Goal: Task Accomplishment & Management: Use online tool/utility

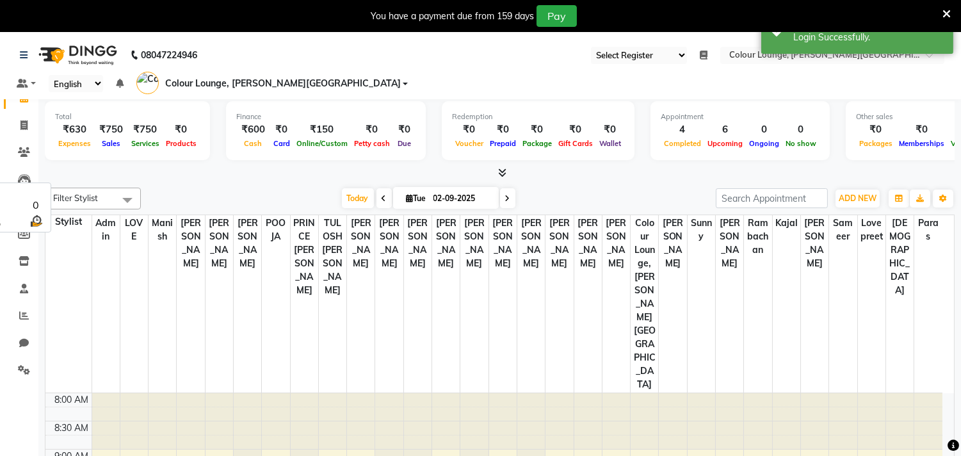
select select "67"
click at [32, 252] on link "Inventory" at bounding box center [19, 261] width 31 height 21
click at [27, 256] on span at bounding box center [24, 261] width 22 height 15
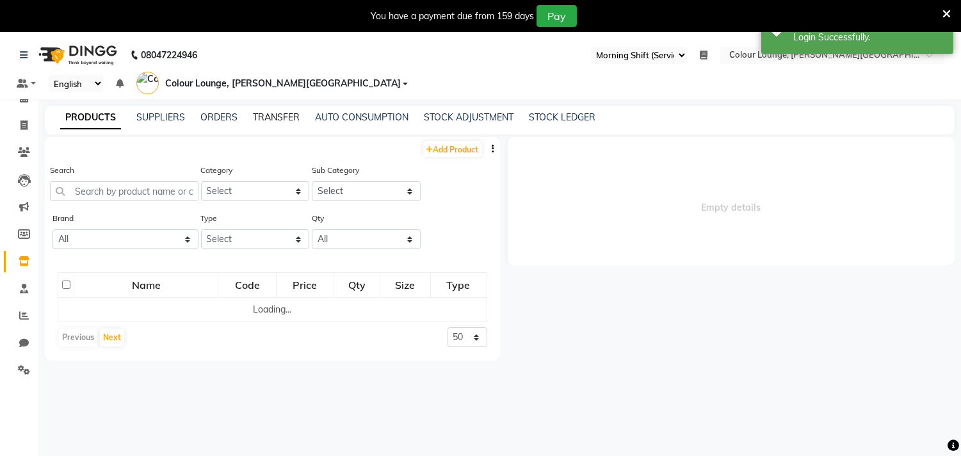
click at [294, 111] on link "TRANSFER" at bounding box center [276, 117] width 47 height 12
select select "sender"
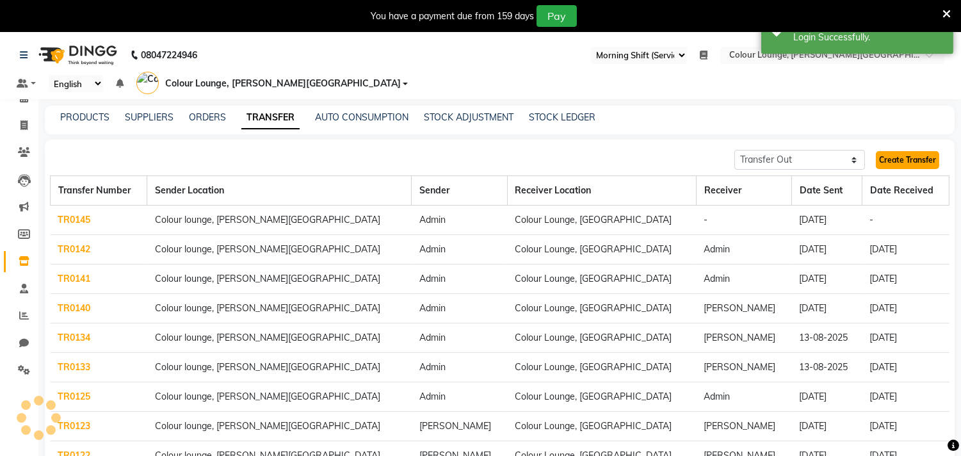
click at [909, 151] on link "Create Transfer" at bounding box center [907, 160] width 63 height 18
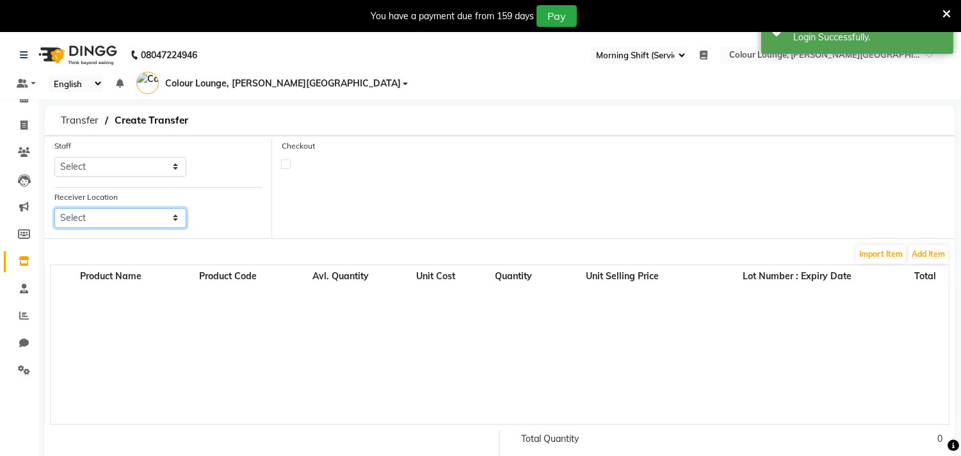
click at [141, 208] on select "Select Colour Lounge, [GEOGRAPHIC_DATA] Colour Lounge, [GEOGRAPHIC_DATA]" at bounding box center [120, 218] width 132 height 20
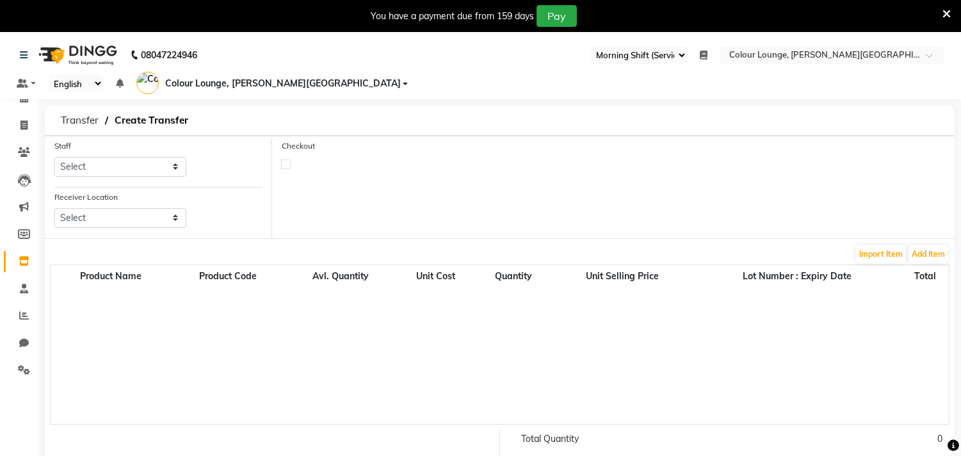
click at [367, 202] on div "Checkout" at bounding box center [613, 188] width 682 height 99
click at [24, 309] on span at bounding box center [24, 315] width 22 height 15
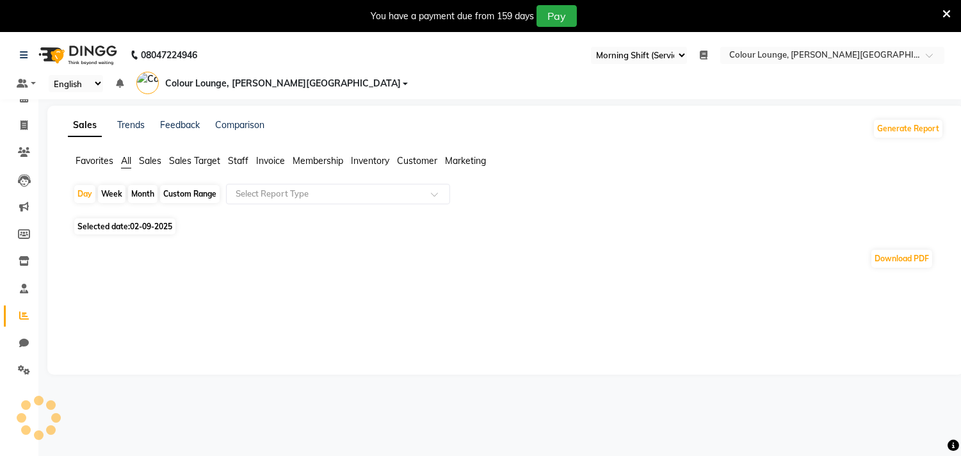
click at [97, 155] on span "Favorites" at bounding box center [95, 161] width 38 height 12
